Goal: Task Accomplishment & Management: Use online tool/utility

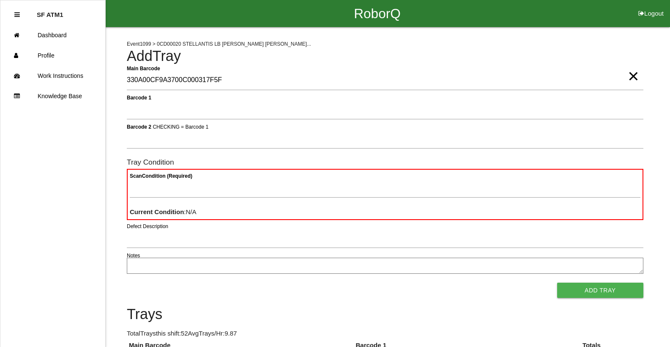
type Barcode "330A00CF9A3700C000317F5F"
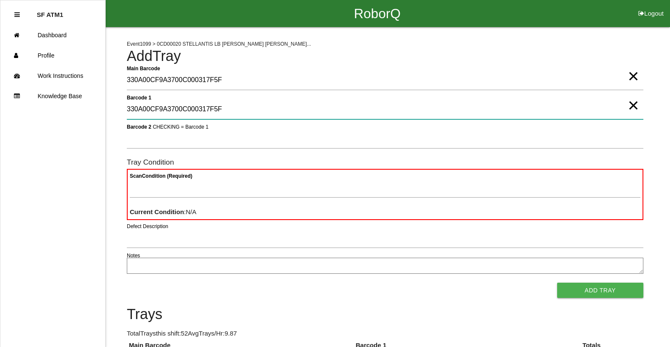
type 1 "330A00CF9A3700C000317F5F"
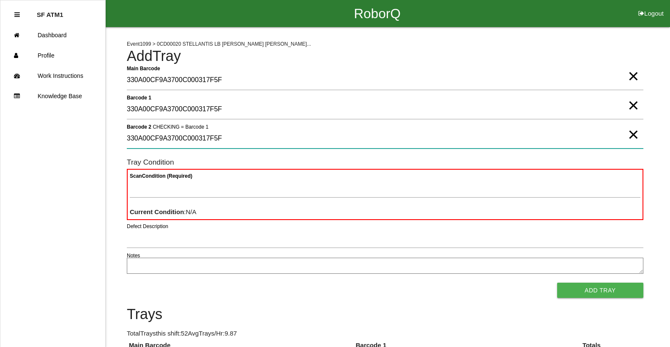
type 2 "330A00CF9A3700C000317F5F"
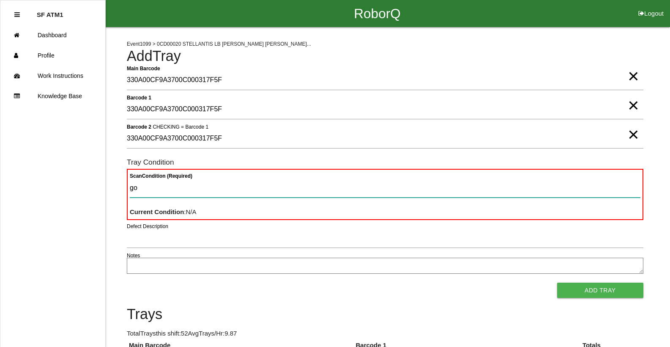
type Condition "goo"
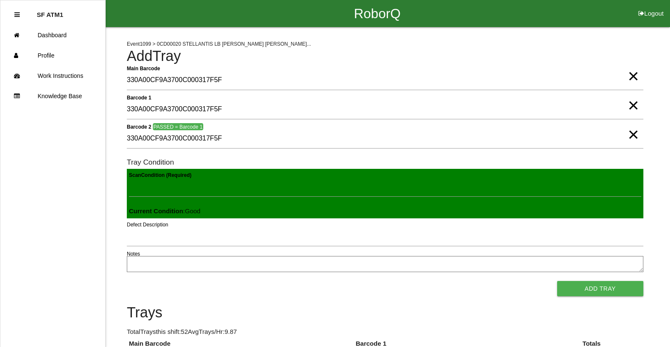
click at [557, 281] on button "Add Tray" at bounding box center [600, 288] width 86 height 15
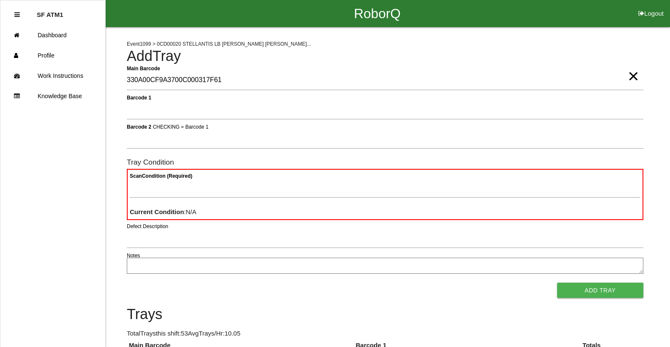
type Barcode "330A00CF9A3700C000317F61"
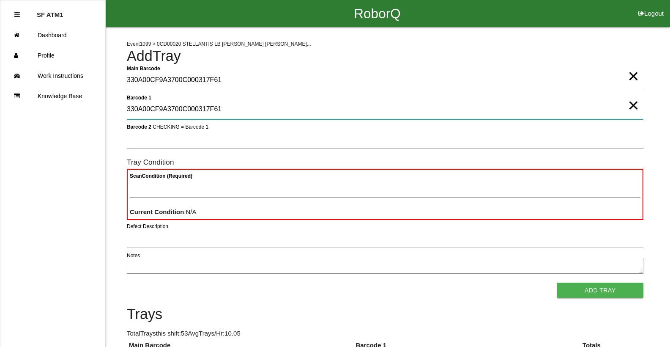
type 1 "330A00CF9A3700C000317F61"
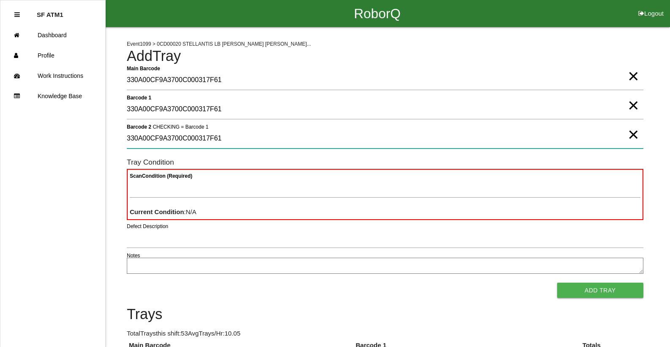
type 2 "330A00CF9A3700C000317F61"
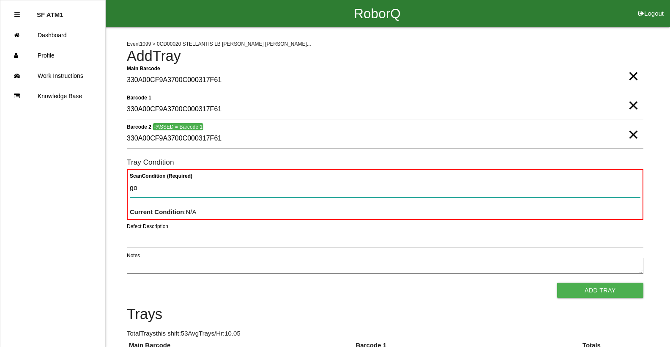
type Condition "goo"
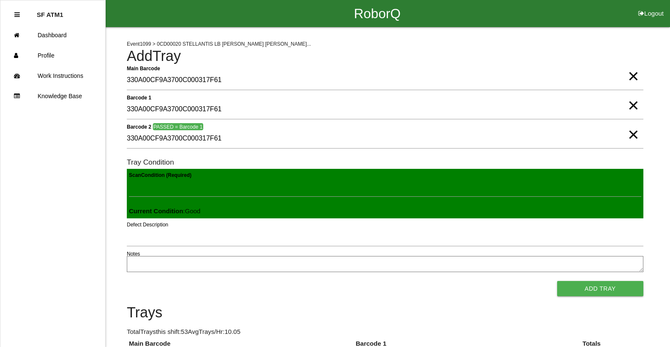
click at [557, 281] on button "Add Tray" at bounding box center [600, 288] width 86 height 15
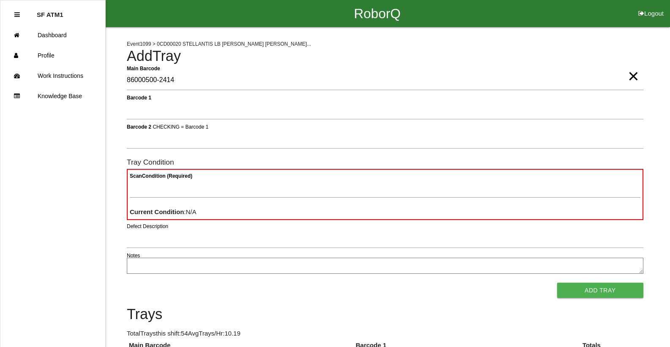
type Barcode "86000500-2414"
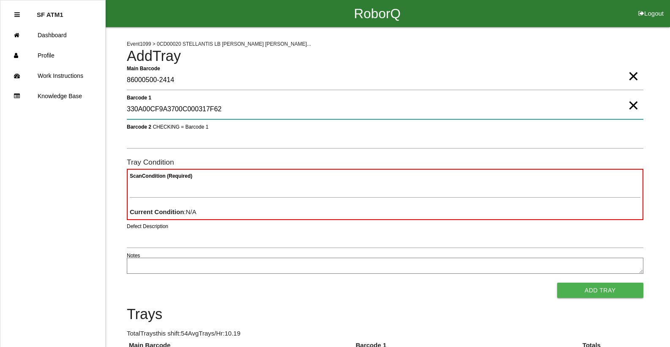
type 1 "330A00CF9A3700C000317F62"
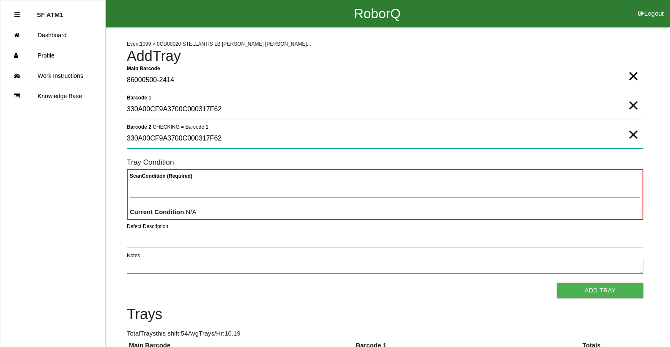
type 2 "330A00CF9A3700C000317F62"
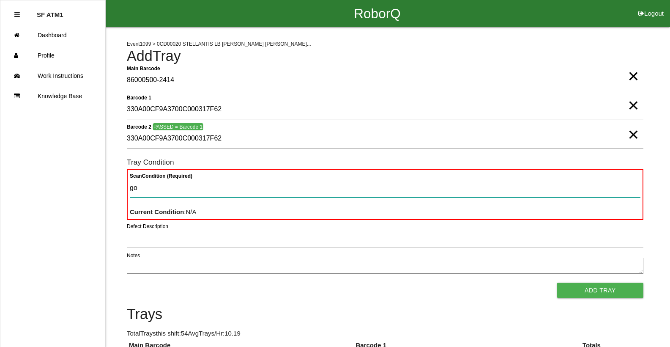
type Condition "goo"
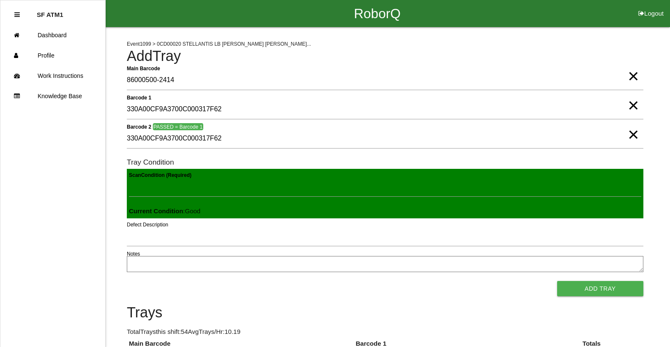
click at [557, 281] on button "Add Tray" at bounding box center [600, 288] width 86 height 15
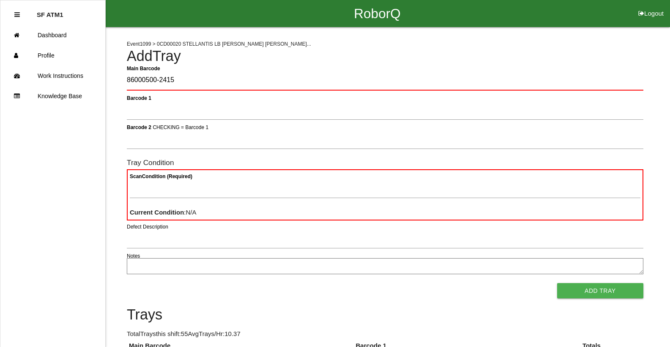
type Barcode "86000500-2415"
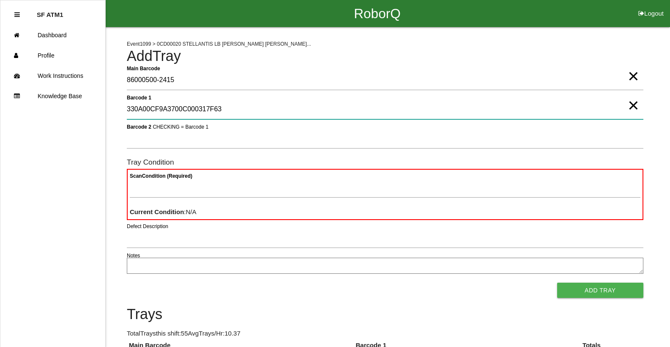
type 1 "330A00CF9A3700C000317F63"
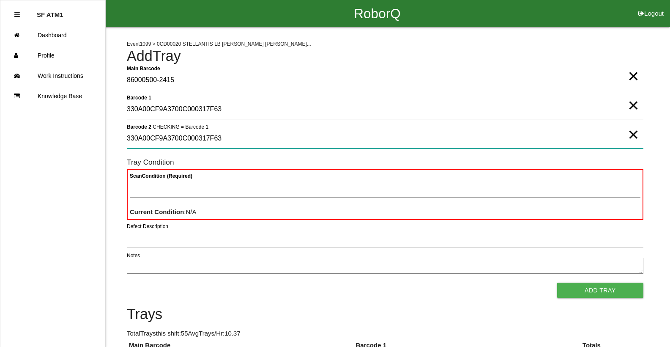
type 2 "330A00CF9A3700C000317F63"
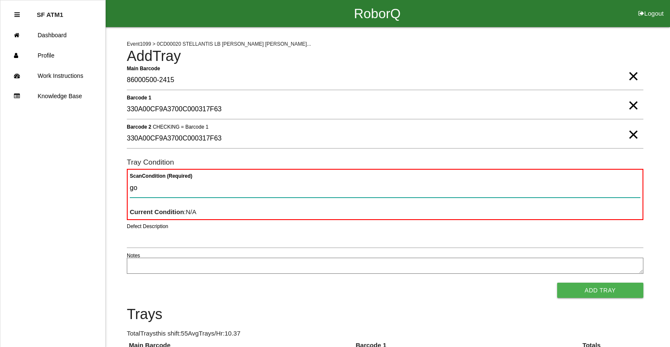
type Condition "goo"
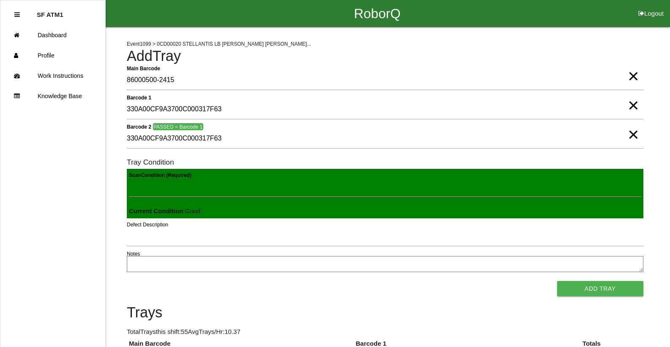
click at [557, 281] on button "Add Tray" at bounding box center [600, 288] width 86 height 15
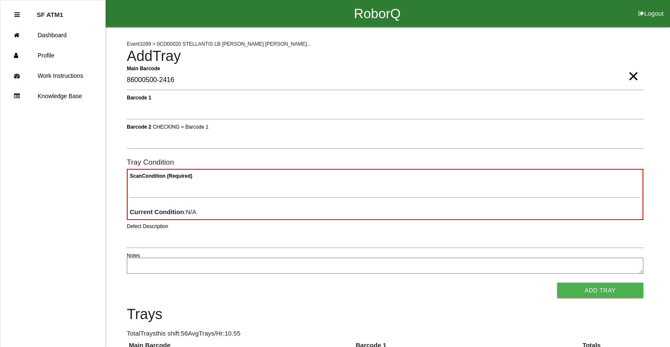
type Barcode "86000500-2416"
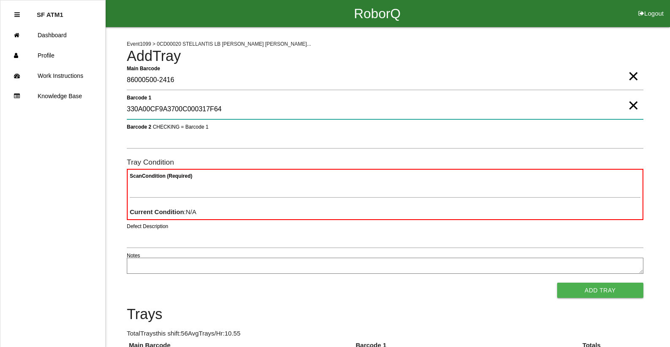
type 1 "330A00CF9A3700C000317F64"
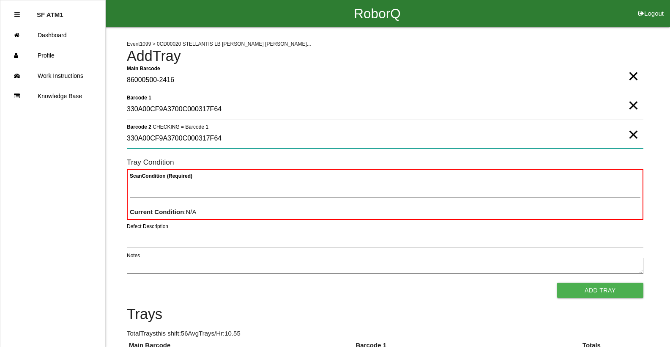
type 2 "330A00CF9A3700C000317F64"
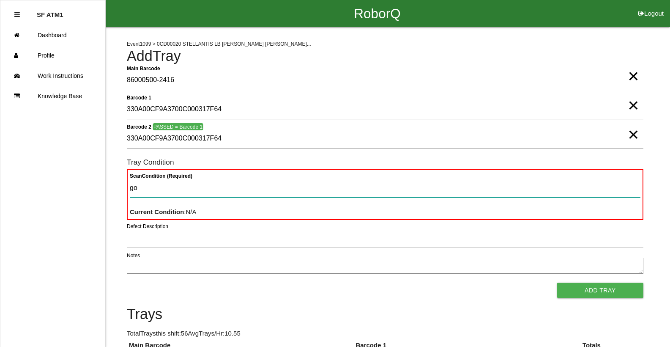
type Condition "goo"
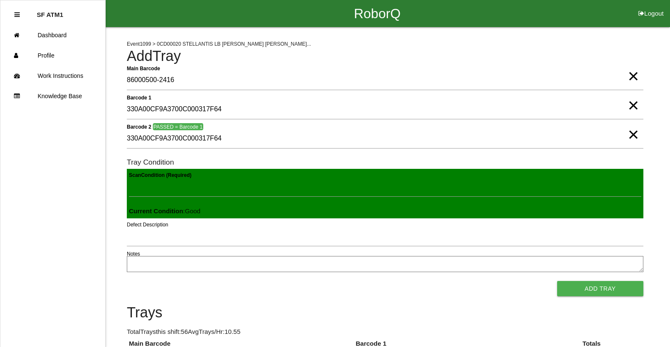
click at [557, 281] on button "Add Tray" at bounding box center [600, 288] width 86 height 15
